Goal: Task Accomplishment & Management: Manage account settings

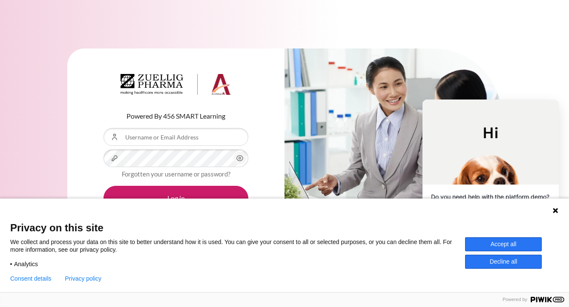
drag, startPoint x: 0, startPoint y: 0, endPoint x: 498, endPoint y: 246, distance: 555.5
click at [498, 246] on button "Accept all" at bounding box center [503, 245] width 77 height 14
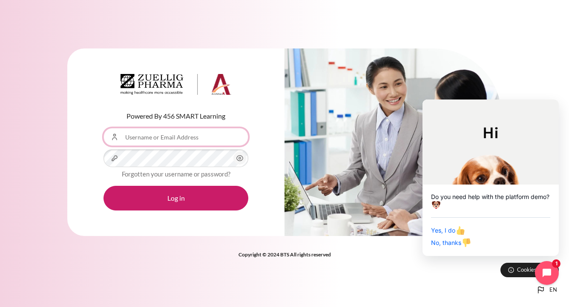
click at [201, 140] on input "Username or Email Address" at bounding box center [175, 137] width 145 height 18
type input "[EMAIL_ADDRESS][DOMAIN_NAME]"
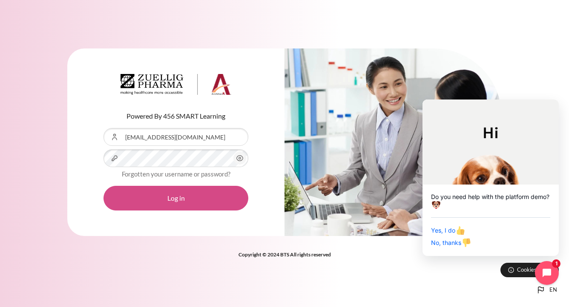
click at [177, 193] on button "Log in" at bounding box center [175, 198] width 145 height 25
